Goal: Information Seeking & Learning: Learn about a topic

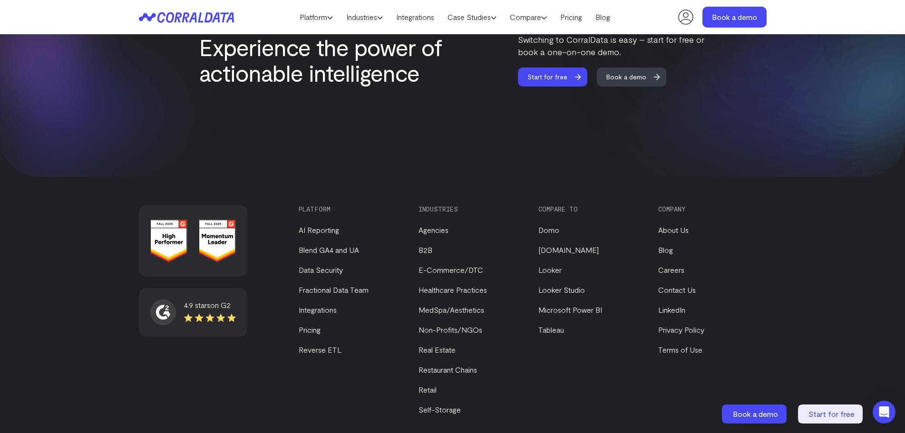
scroll to position [4039, 0]
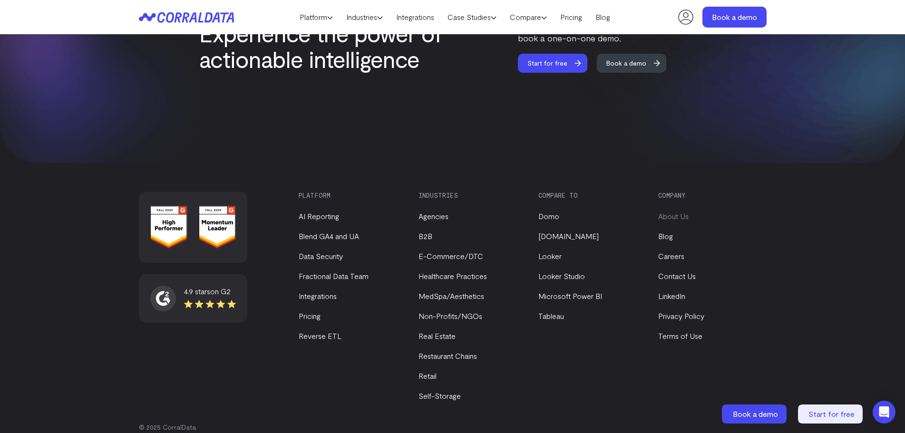
click at [673, 212] on link "About Us" at bounding box center [673, 216] width 30 height 9
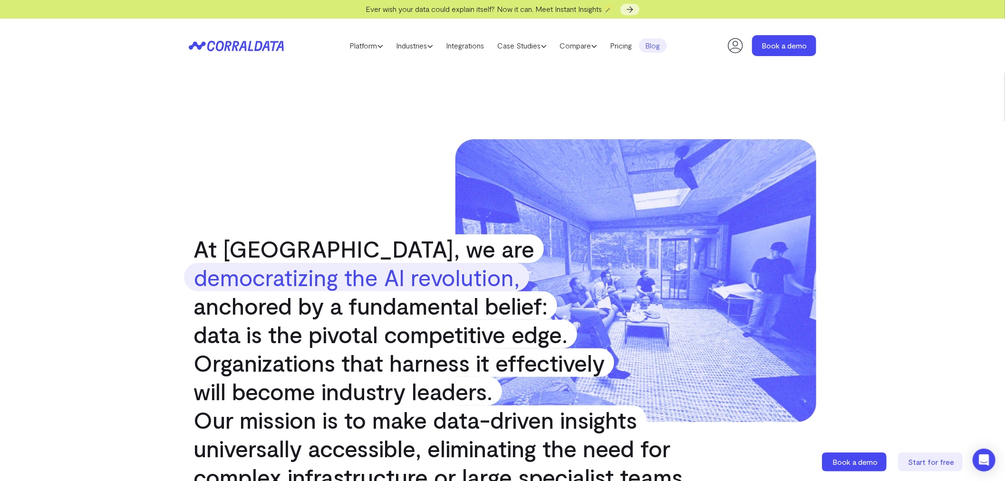
click at [662, 46] on link "Blog" at bounding box center [653, 45] width 28 height 14
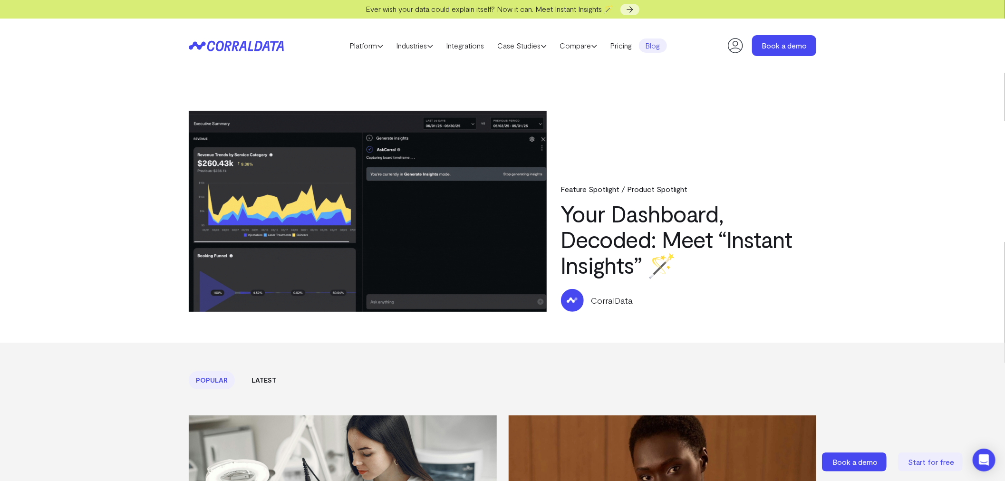
drag, startPoint x: 0, startPoint y: 0, endPoint x: 459, endPoint y: 198, distance: 499.9
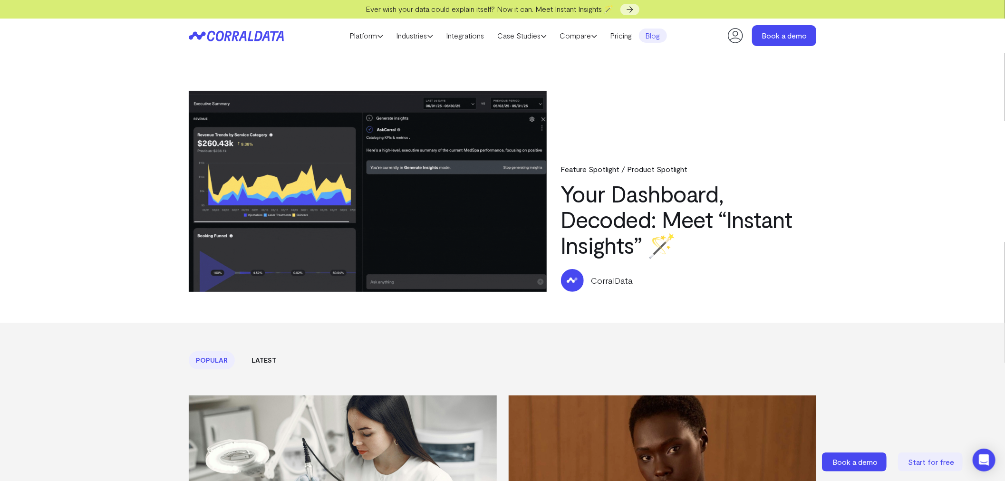
scroll to position [403, 0]
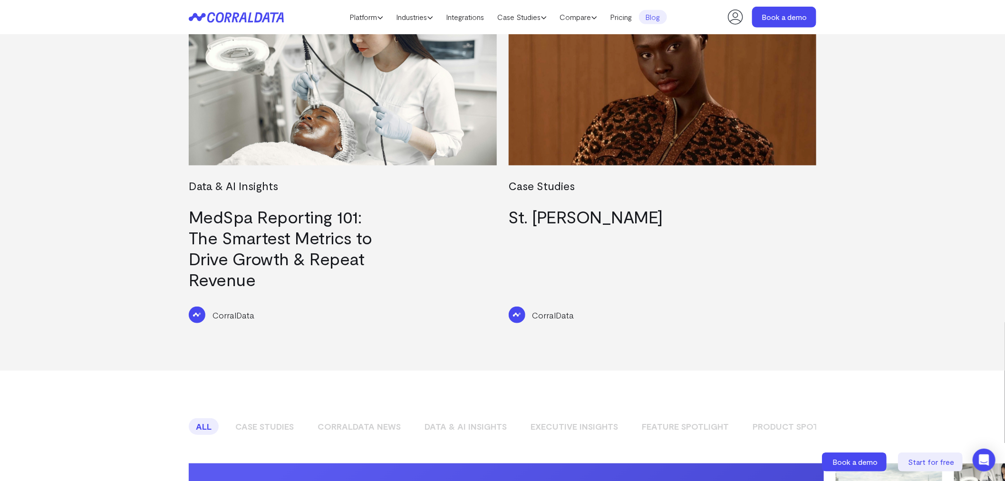
click at [318, 244] on link "MedSpa Reporting 101: The Smartest Metrics to Drive Growth & Repeat Revenue" at bounding box center [280, 247] width 183 height 83
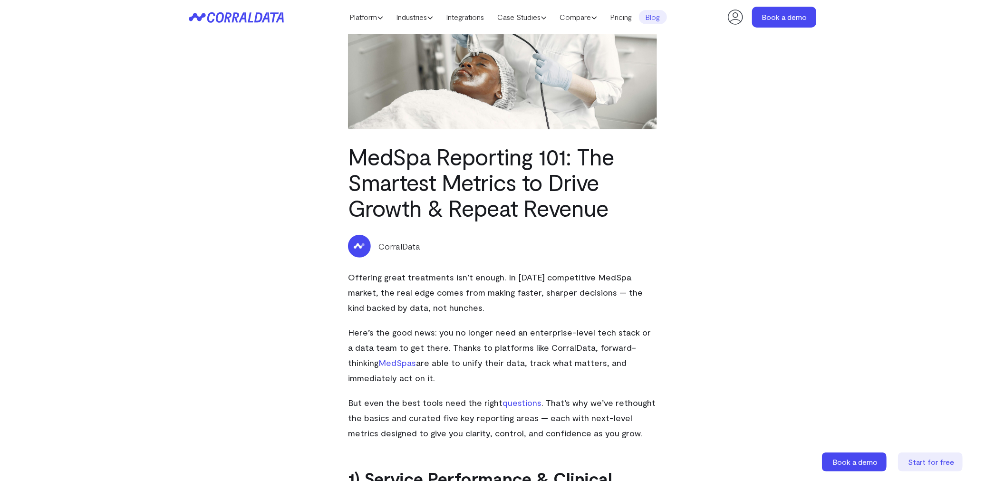
scroll to position [138, 0]
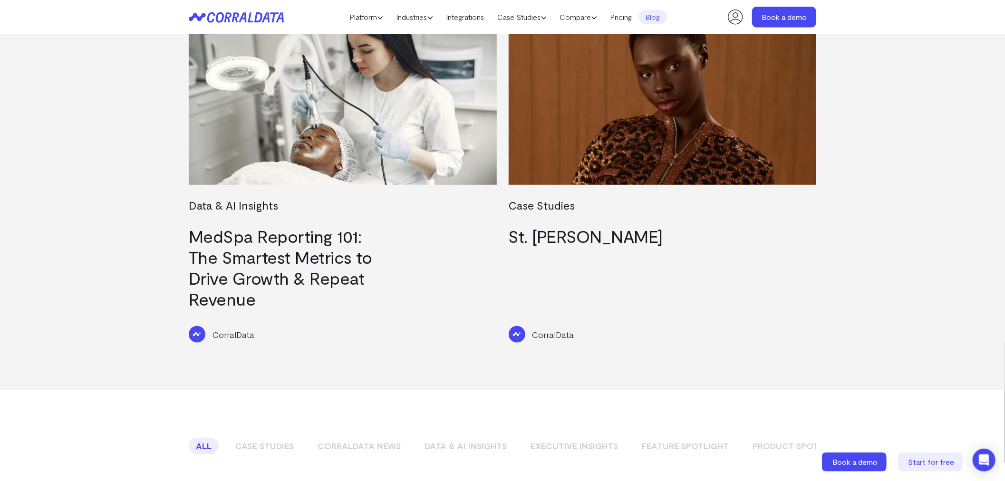
scroll to position [403, 0]
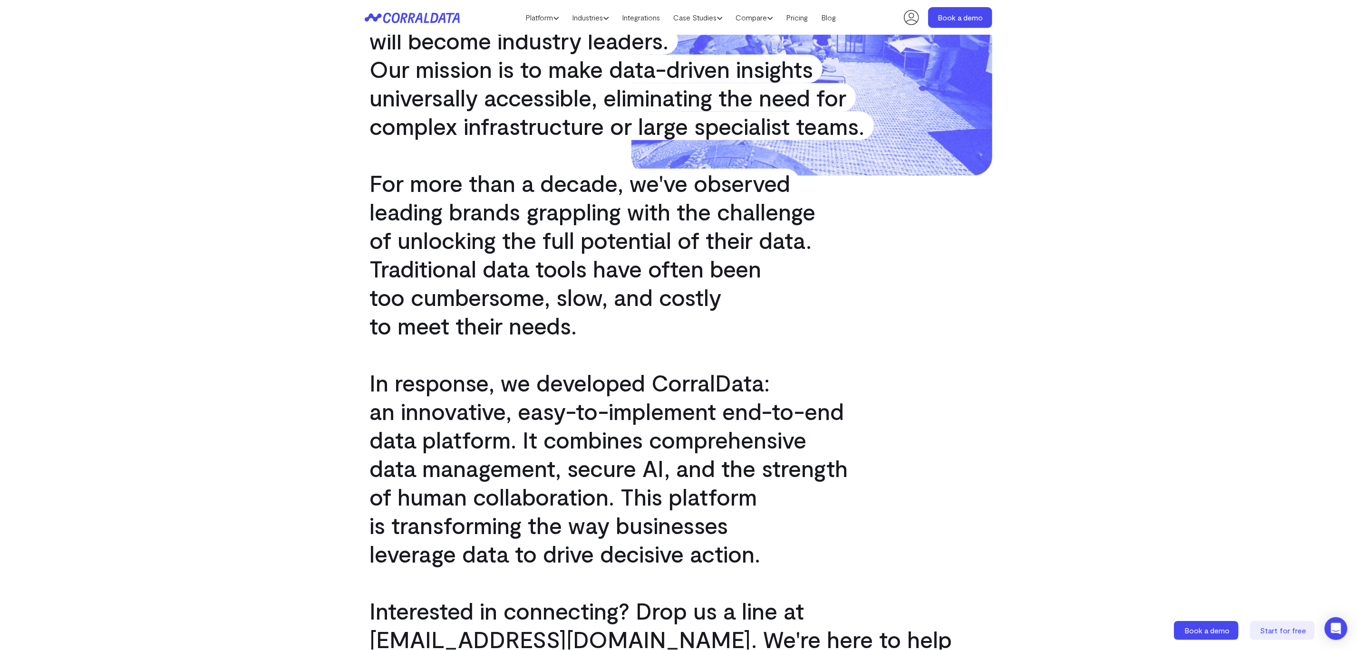
scroll to position [356, 0]
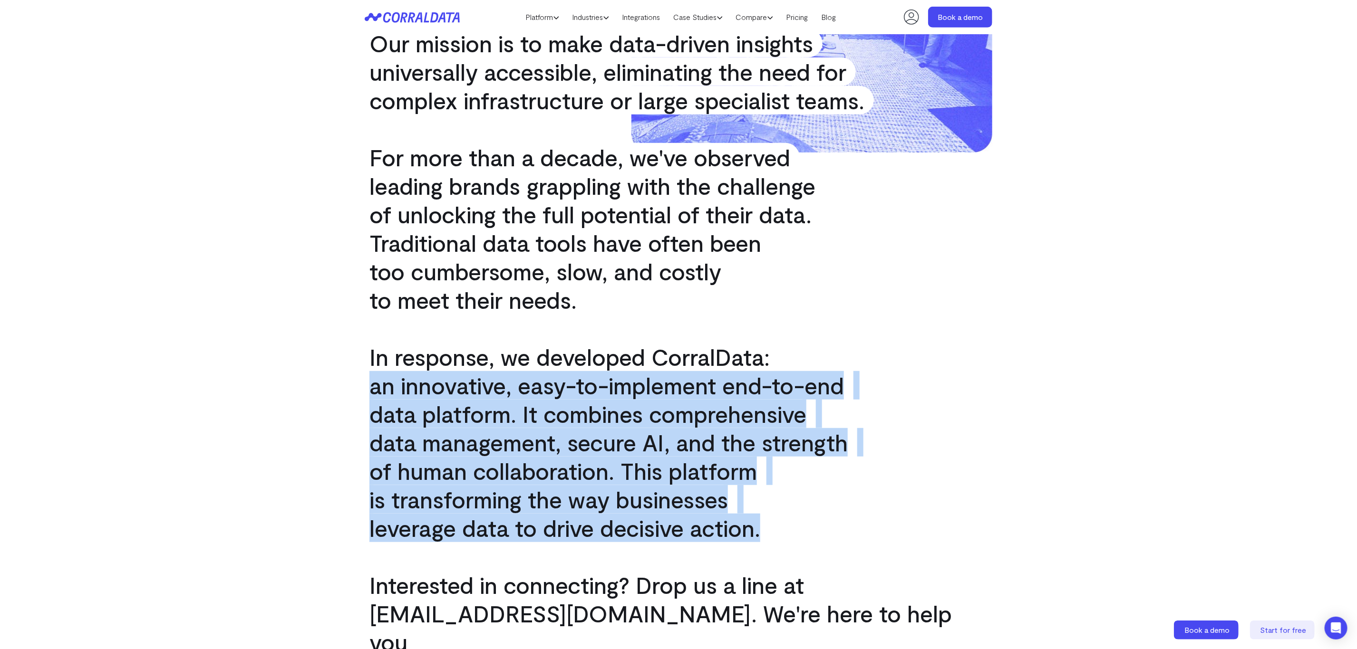
drag, startPoint x: 790, startPoint y: 533, endPoint x: 359, endPoint y: 398, distance: 451.9
click at [360, 398] on p "In response, we developed CorralData: an innovative, easy-to-implement end-to-e…" at bounding box center [678, 443] width 637 height 200
copy p "an innovative, easy-to-implement end-to-end data platform. It combines comprehe…"
